Goal: Task Accomplishment & Management: Understand process/instructions

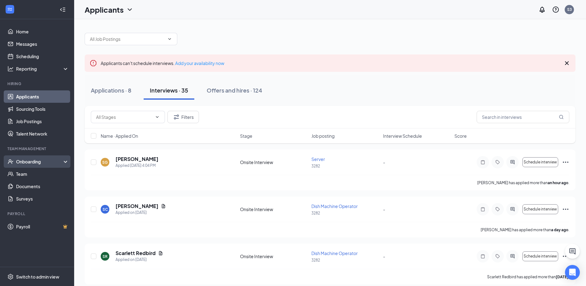
click at [23, 159] on div "Onboarding" at bounding box center [40, 161] width 48 height 6
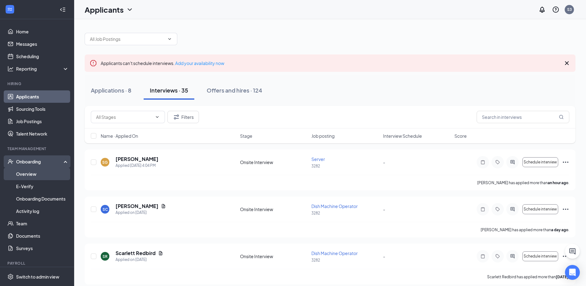
click at [25, 171] on link "Overview" at bounding box center [42, 174] width 53 height 12
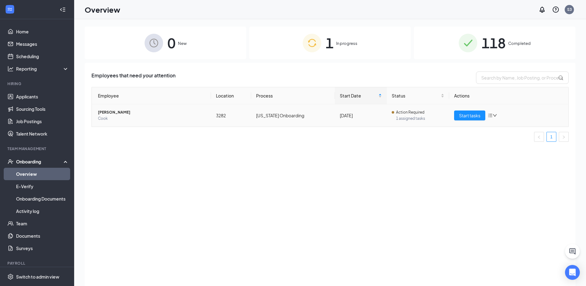
click at [170, 122] on td "[PERSON_NAME] [PERSON_NAME]" at bounding box center [151, 115] width 119 height 22
click at [175, 109] on span "[PERSON_NAME]" at bounding box center [152, 112] width 108 height 6
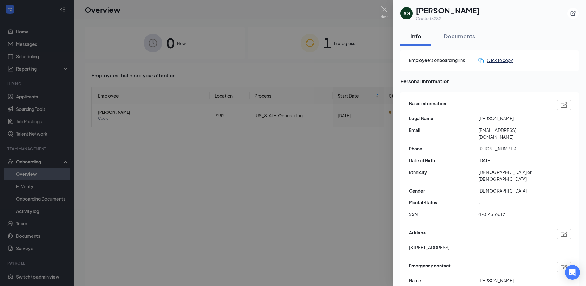
click at [496, 59] on div "Click to copy" at bounding box center [496, 60] width 35 height 7
click at [490, 59] on div "Click to copy" at bounding box center [496, 60] width 35 height 7
click at [480, 62] on img at bounding box center [481, 60] width 5 height 5
click at [500, 59] on div "Click to copy" at bounding box center [496, 60] width 35 height 7
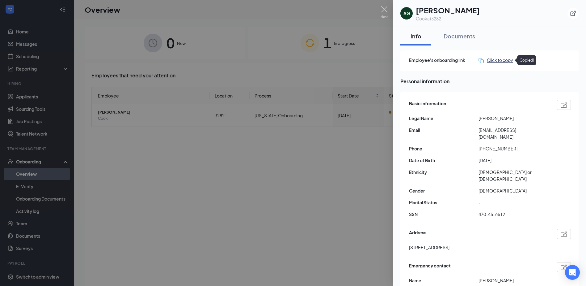
click at [500, 59] on div "Click to copy" at bounding box center [496, 60] width 35 height 7
click at [498, 60] on div "Click to copy" at bounding box center [496, 60] width 35 height 7
